Goal: Information Seeking & Learning: Learn about a topic

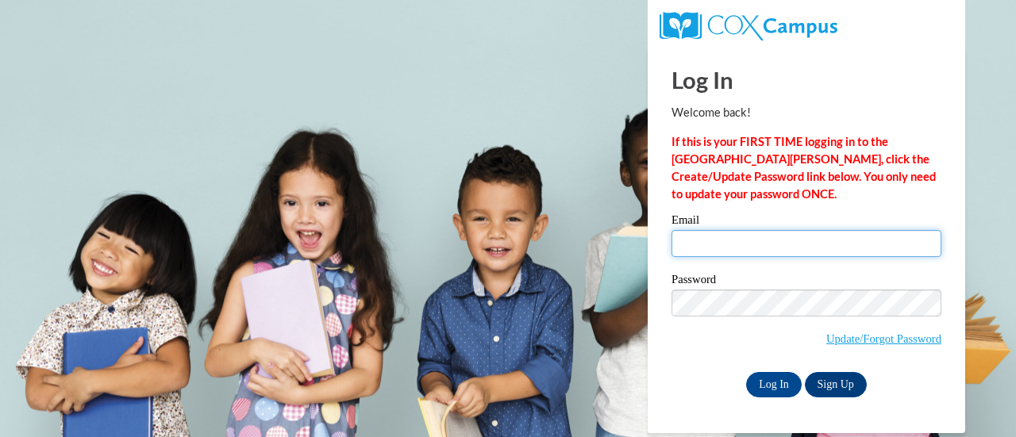
click at [732, 241] on input "Email" at bounding box center [806, 243] width 270 height 27
click at [741, 245] on input "Email" at bounding box center [806, 243] width 270 height 27
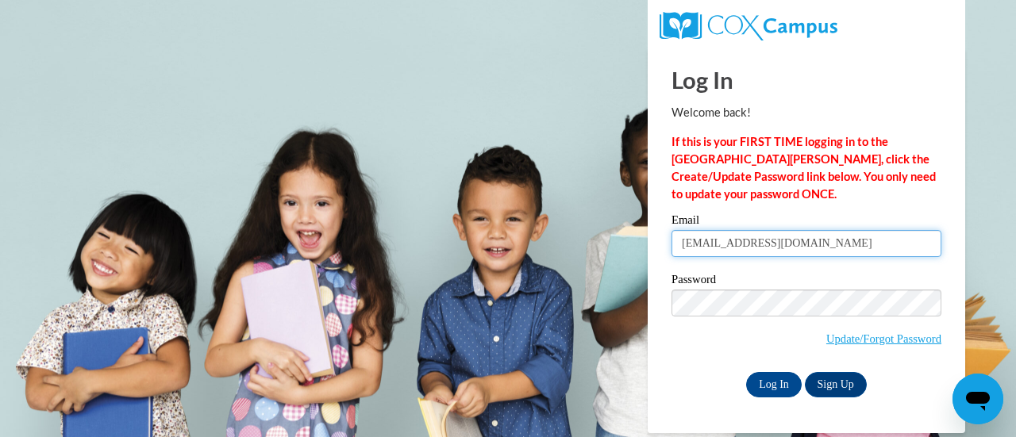
type input "lynchj@fortschools.org"
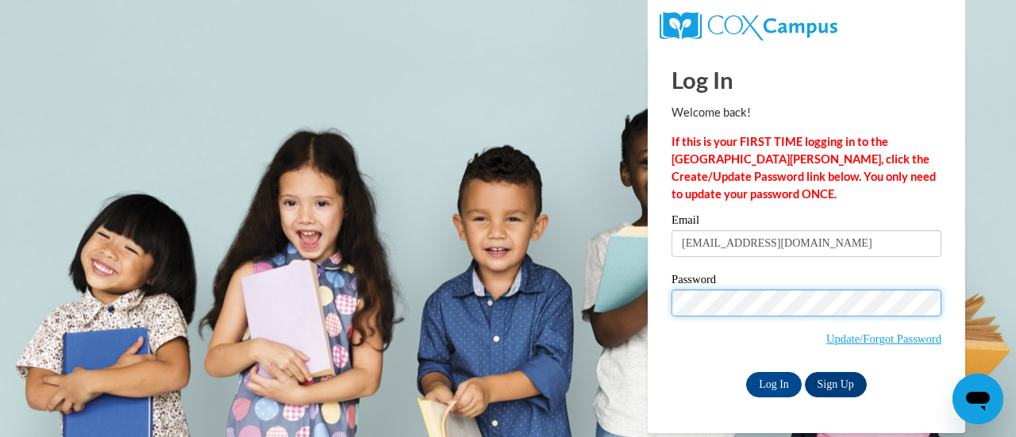
click at [746, 372] on input "Log In" at bounding box center [774, 384] width 56 height 25
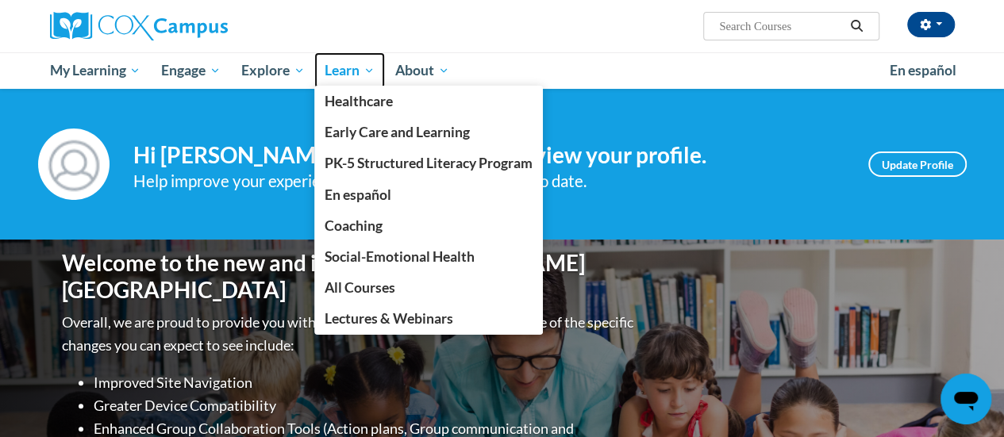
click at [333, 74] on span "Learn" at bounding box center [350, 70] width 50 height 19
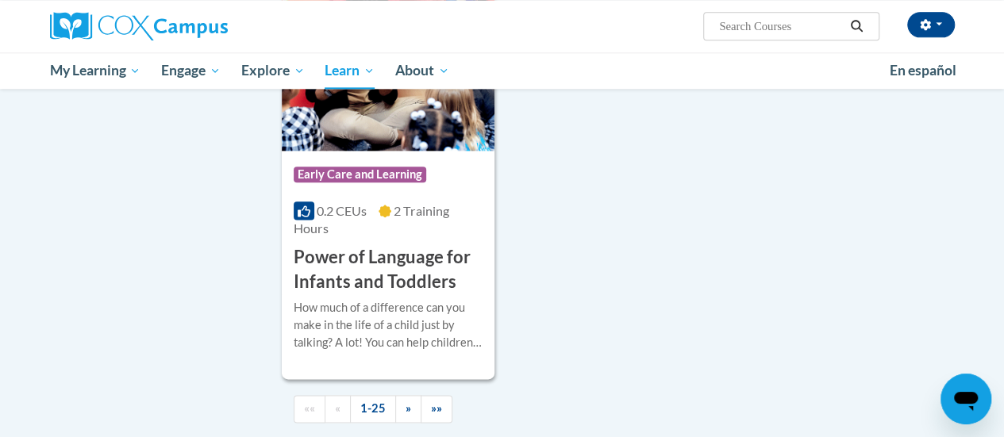
scroll to position [3924, 0]
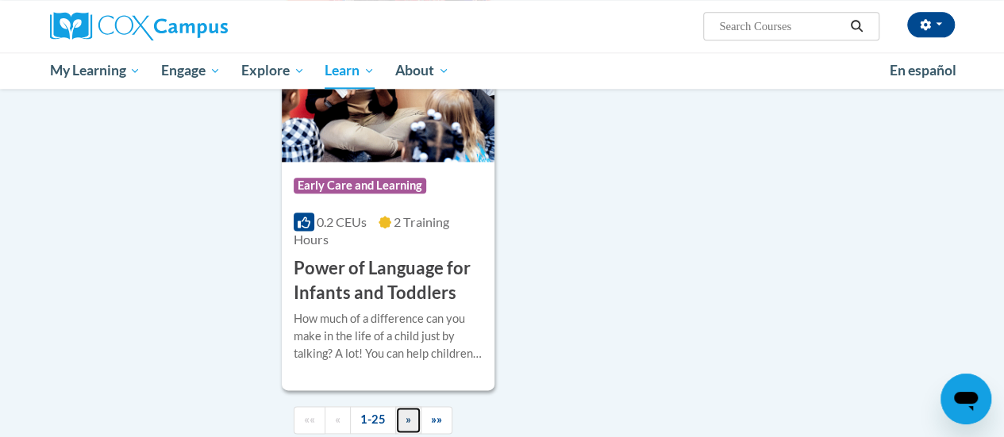
click at [406, 413] on span "»" at bounding box center [409, 419] width 6 height 13
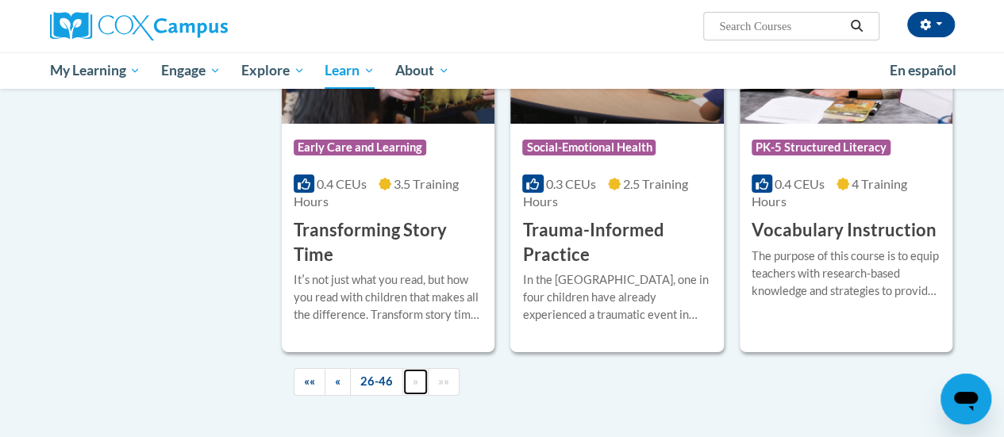
scroll to position [2868, 0]
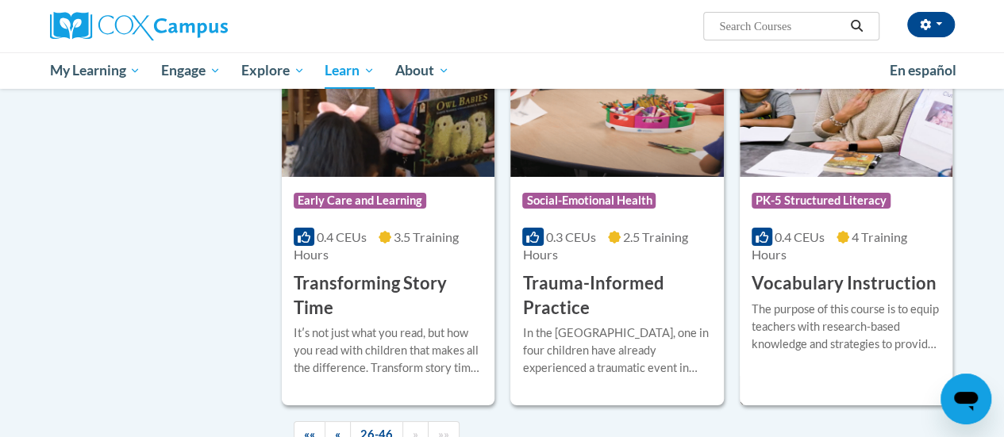
click at [811, 301] on div "The purpose of this course is to equip teachers with research-based knowledge a…" at bounding box center [846, 327] width 189 height 52
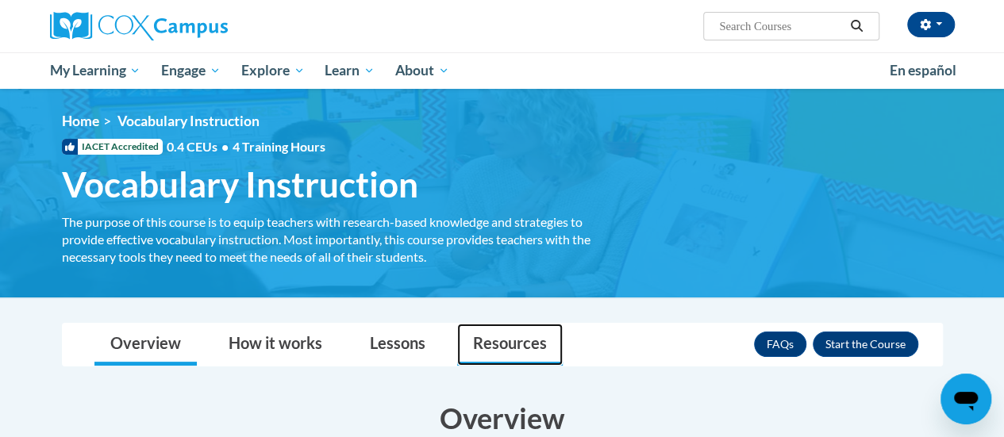
click at [478, 362] on link "Resources" at bounding box center [510, 345] width 106 height 42
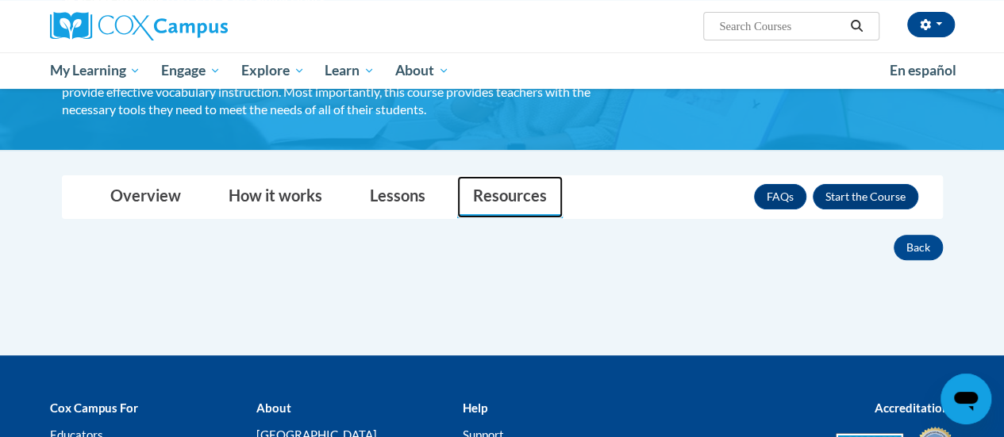
scroll to position [144, 0]
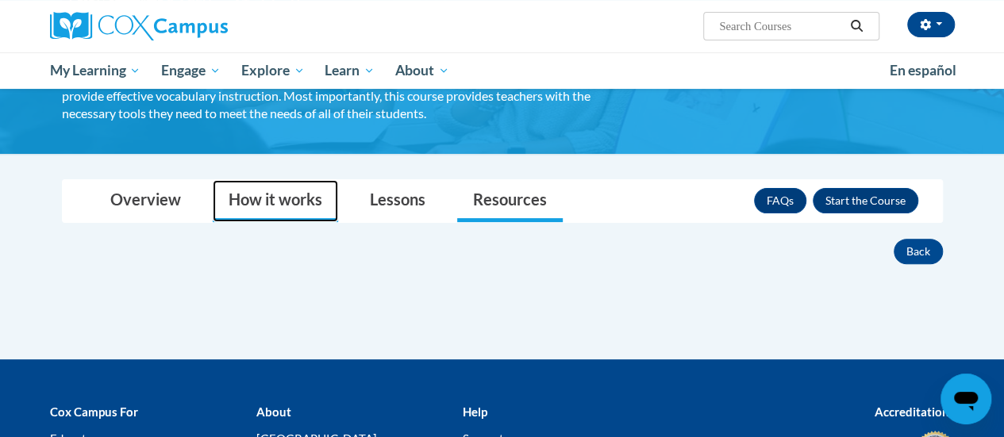
click at [256, 195] on link "How it works" at bounding box center [275, 201] width 125 height 42
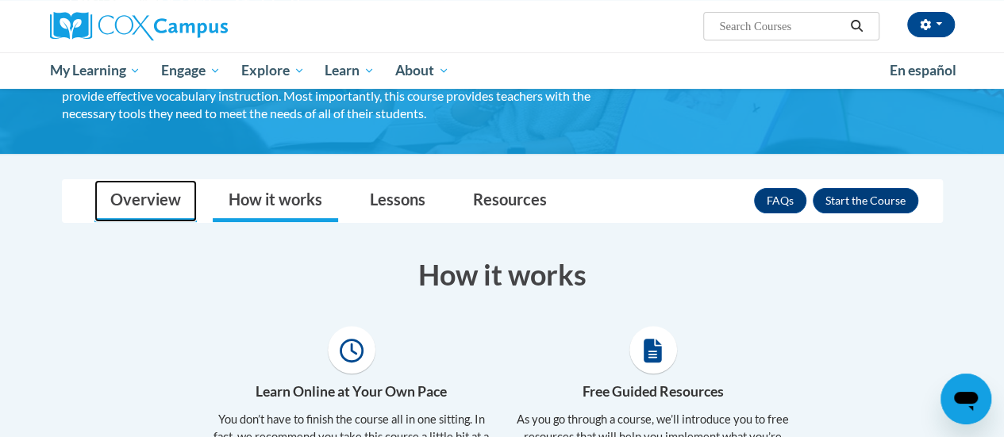
click at [140, 202] on link "Overview" at bounding box center [145, 201] width 102 height 42
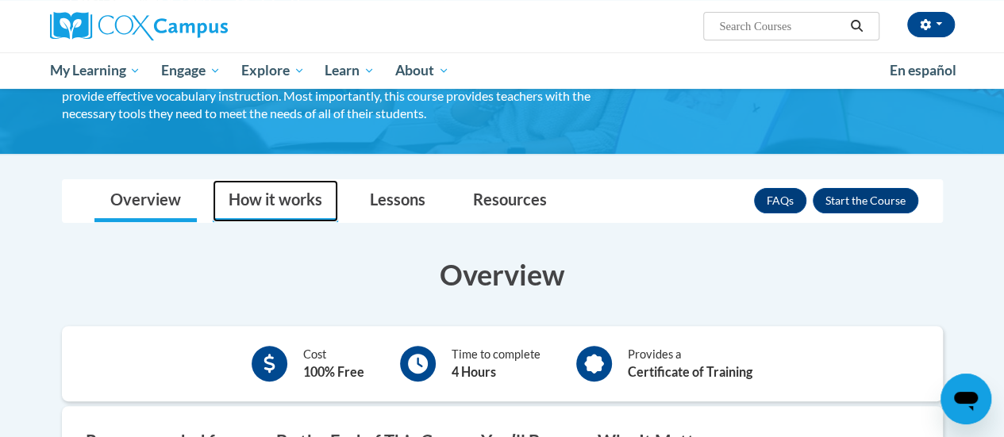
click at [287, 201] on link "How it works" at bounding box center [275, 201] width 125 height 42
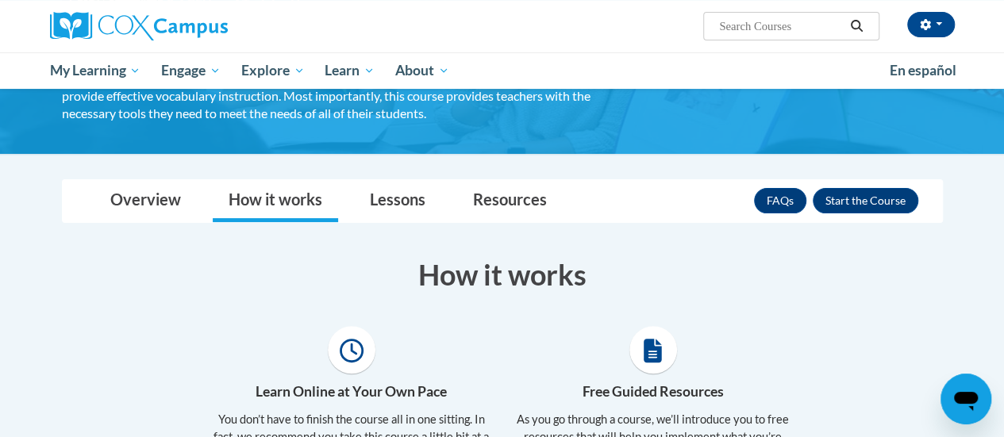
click at [652, 358] on icon at bounding box center [653, 351] width 18 height 24
click at [644, 393] on h4 "Free Guided Resources" at bounding box center [653, 392] width 278 height 21
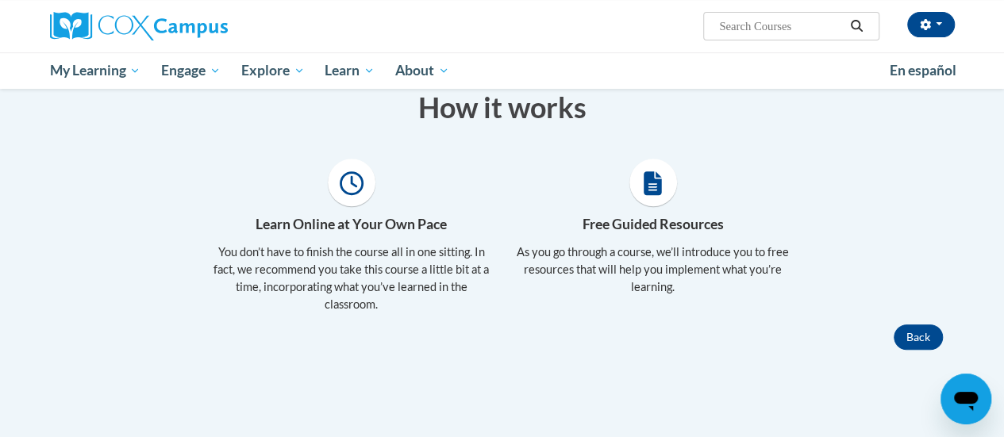
scroll to position [327, 0]
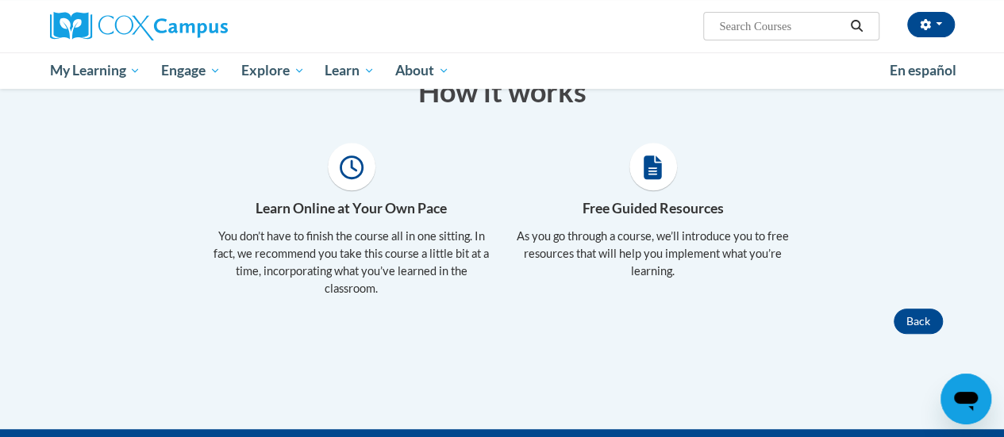
click at [649, 171] on icon at bounding box center [653, 168] width 18 height 24
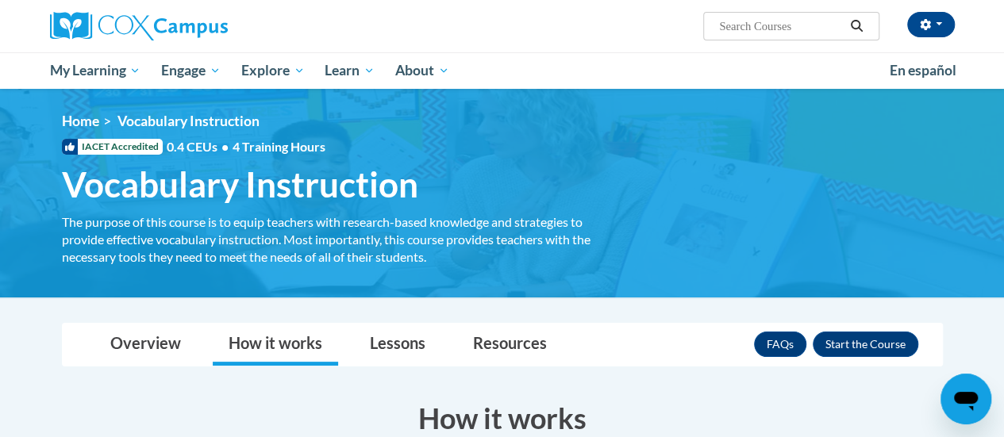
click at [787, 28] on input "Search..." at bounding box center [780, 26] width 127 height 19
type input "teaching writing"
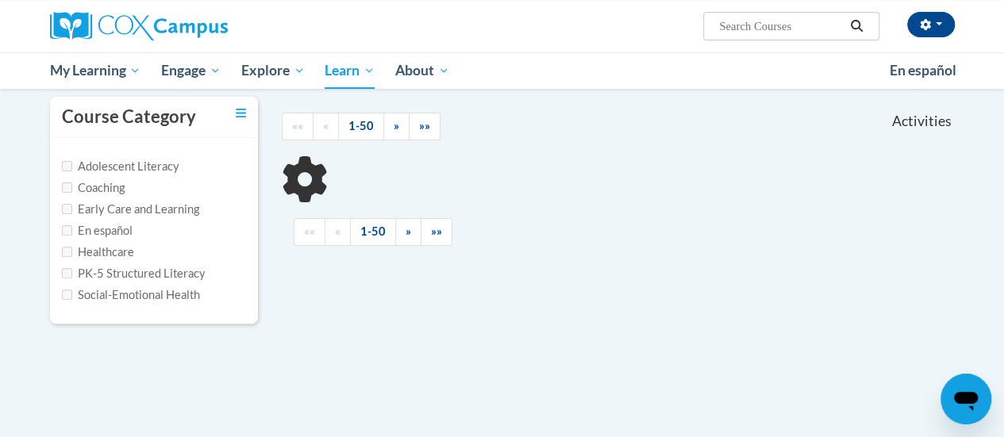
scroll to position [146, 0]
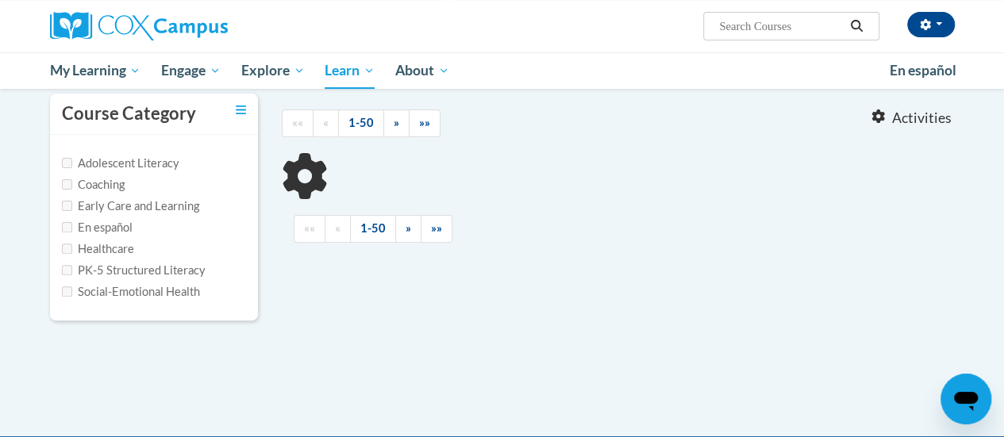
type input "teaching writing"
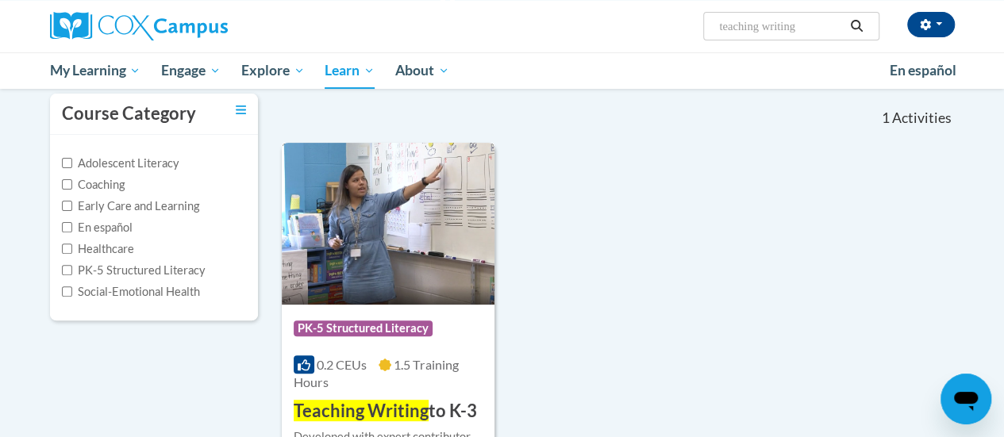
click at [403, 267] on img at bounding box center [388, 224] width 213 height 162
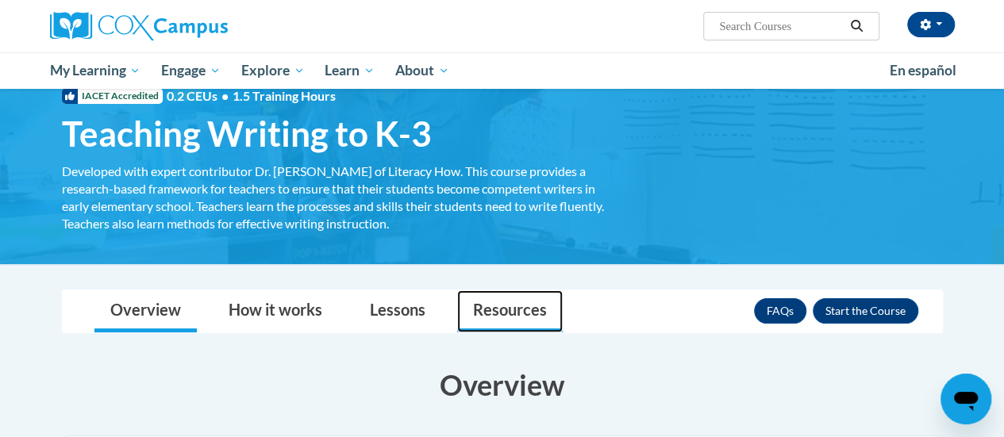
click at [490, 308] on link "Resources" at bounding box center [510, 311] width 106 height 42
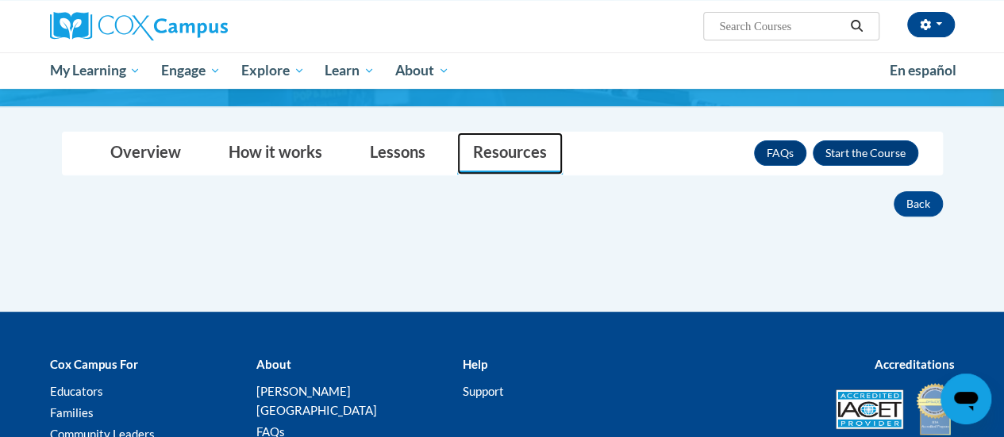
scroll to position [217, 0]
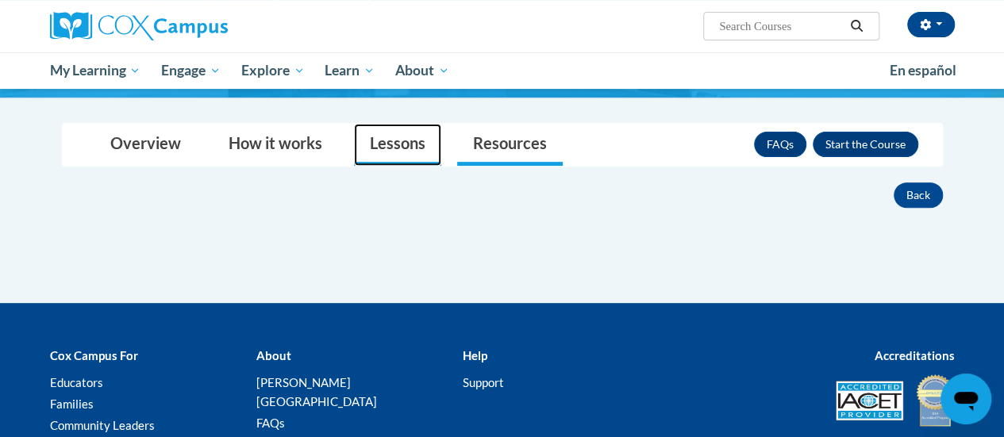
click at [401, 156] on link "Lessons" at bounding box center [397, 145] width 87 height 42
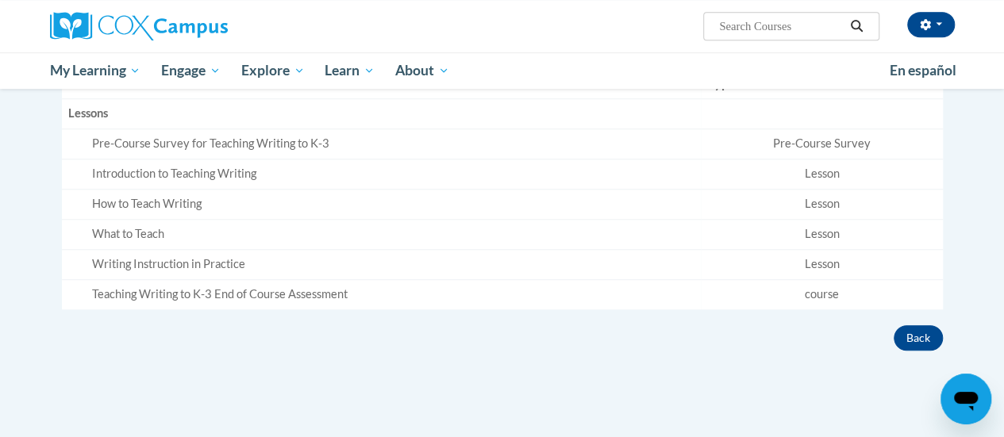
scroll to position [173, 0]
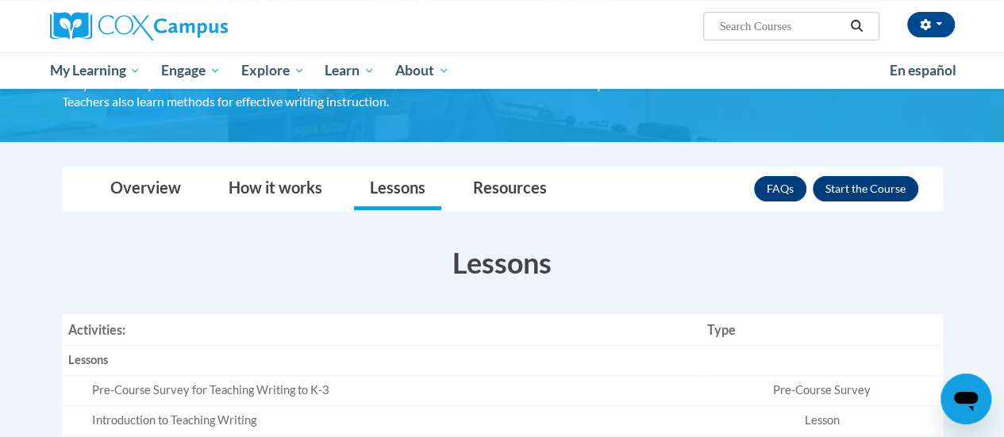
click at [282, 167] on nav "Toggle navigation Overview How it works Lessons Resources FAQs Enroll" at bounding box center [502, 189] width 881 height 44
click at [261, 187] on link "How it works" at bounding box center [275, 189] width 125 height 42
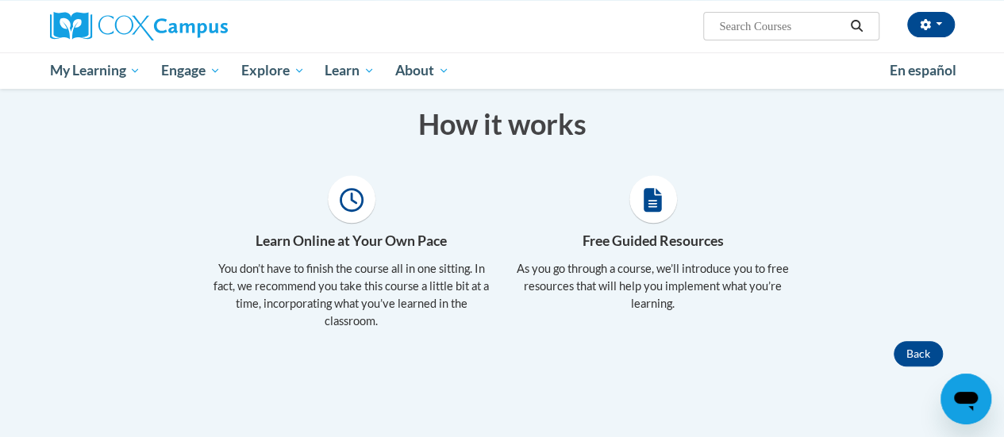
scroll to position [313, 0]
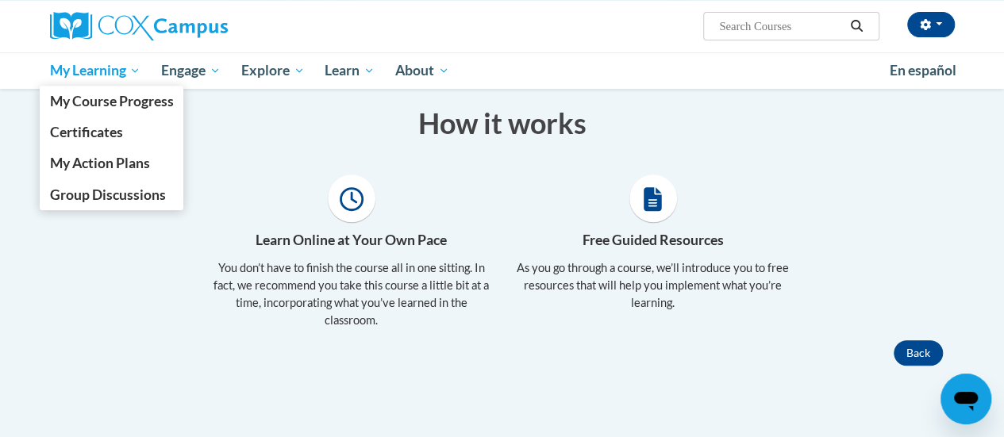
click at [95, 75] on span "My Learning" at bounding box center [94, 70] width 91 height 19
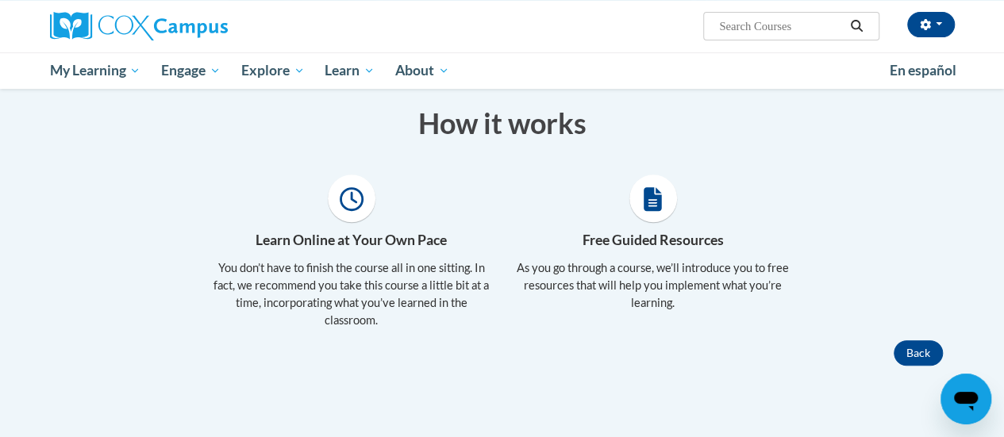
scroll to position [0, 0]
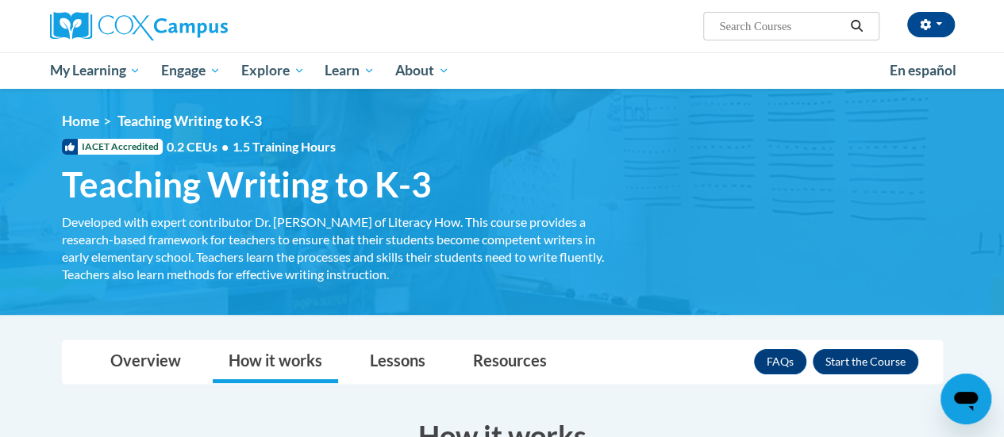
click at [129, 363] on link "Overview" at bounding box center [145, 362] width 102 height 42
